Goal: Navigation & Orientation: Find specific page/section

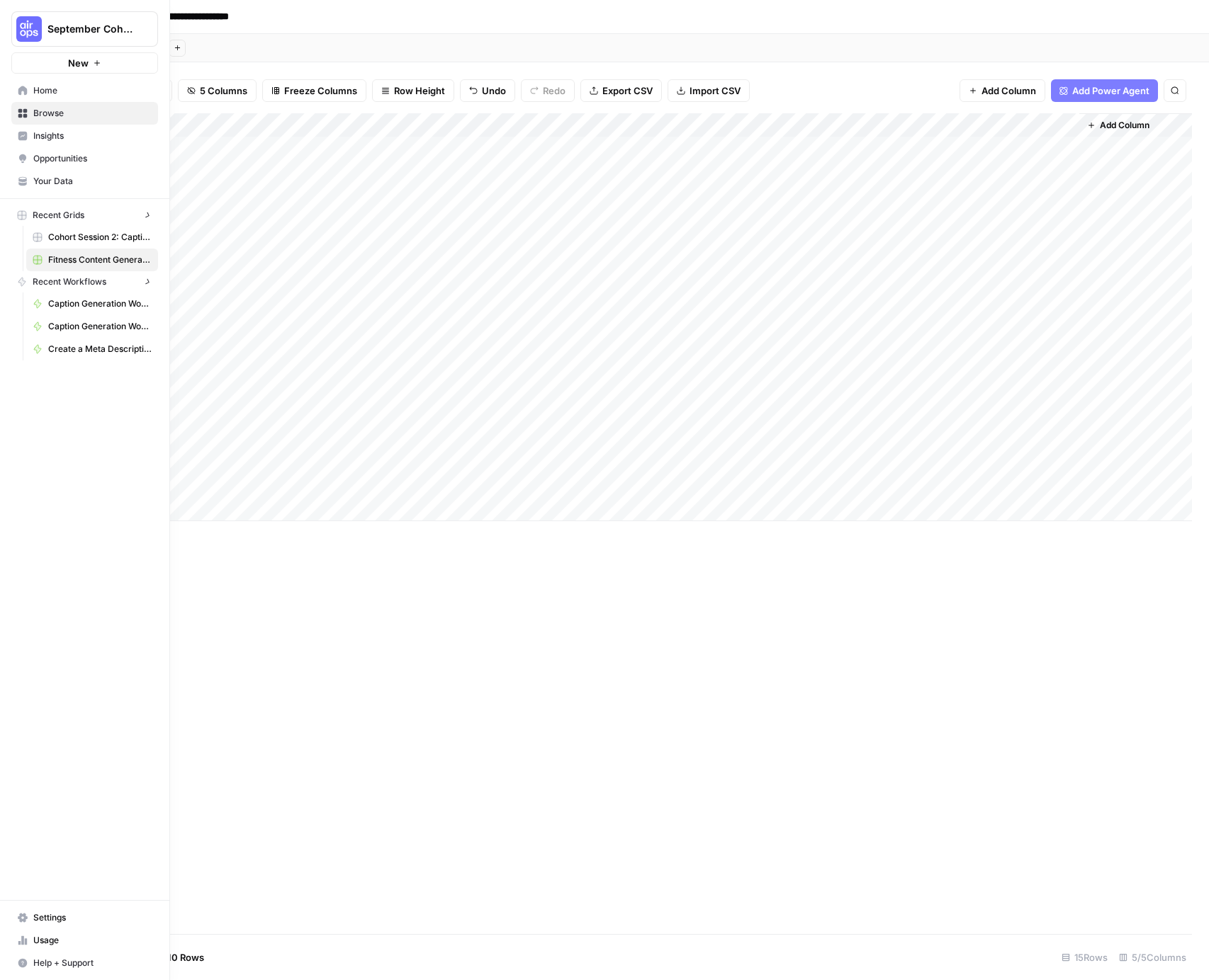
click at [26, 32] on img "Workspace: September Cohort" at bounding box center [28, 28] width 25 height 25
click at [64, 124] on span "Mixmax" at bounding box center [136, 129] width 187 height 14
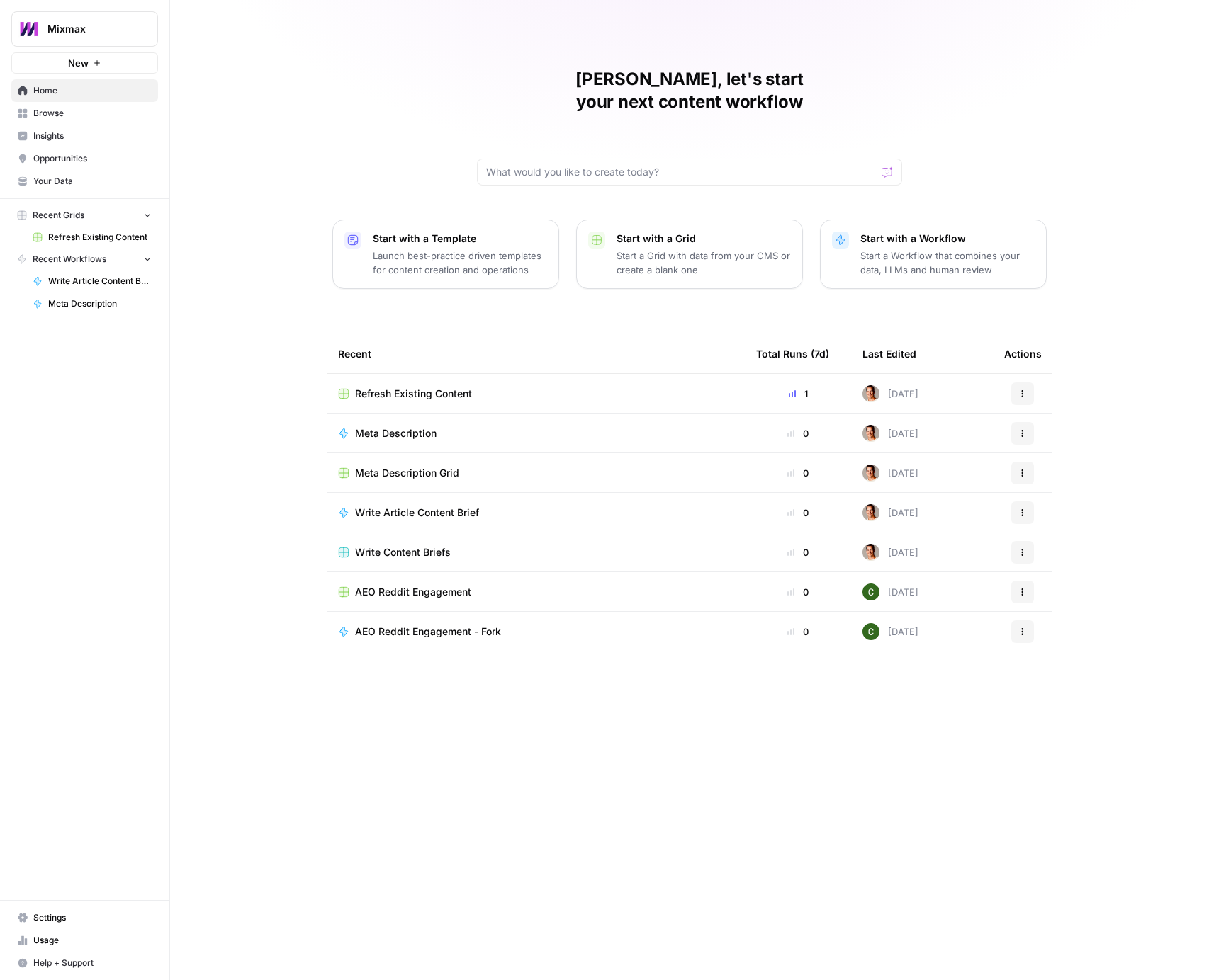
click at [72, 141] on span "Insights" at bounding box center [92, 136] width 118 height 13
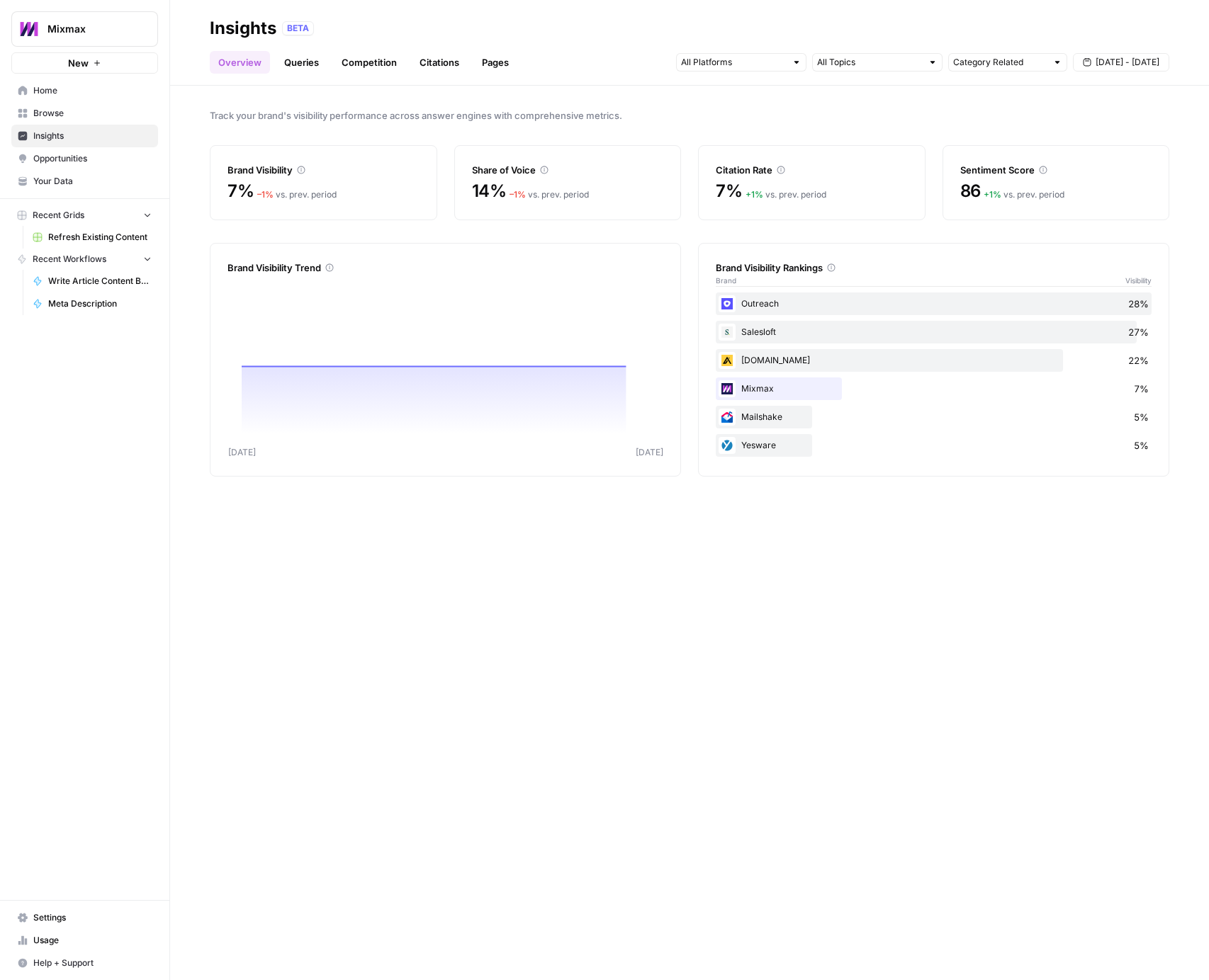
click at [76, 160] on span "Opportunities" at bounding box center [92, 158] width 118 height 13
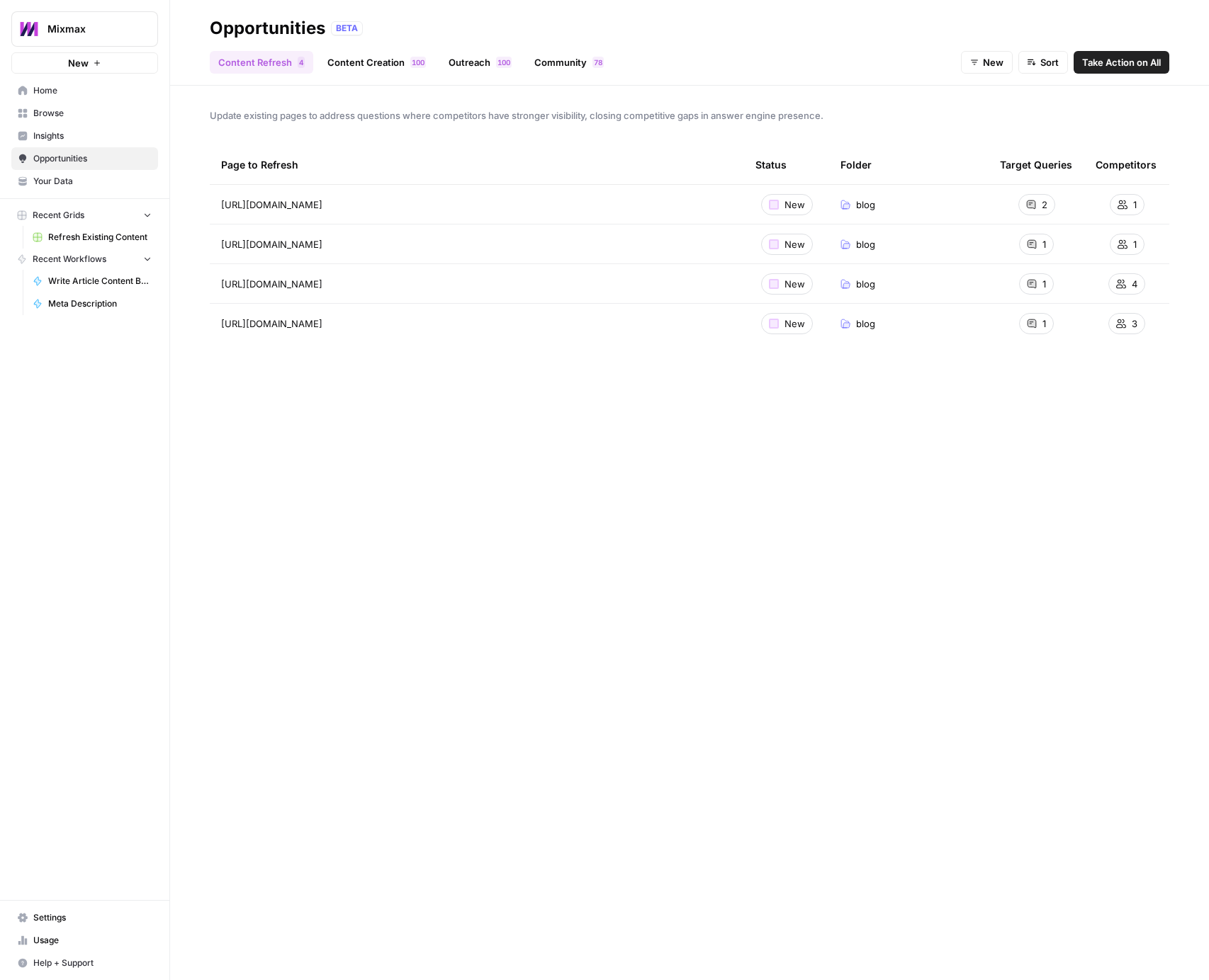
click at [69, 123] on link "Browse" at bounding box center [85, 113] width 147 height 23
